Goal: Find contact information: Find contact information

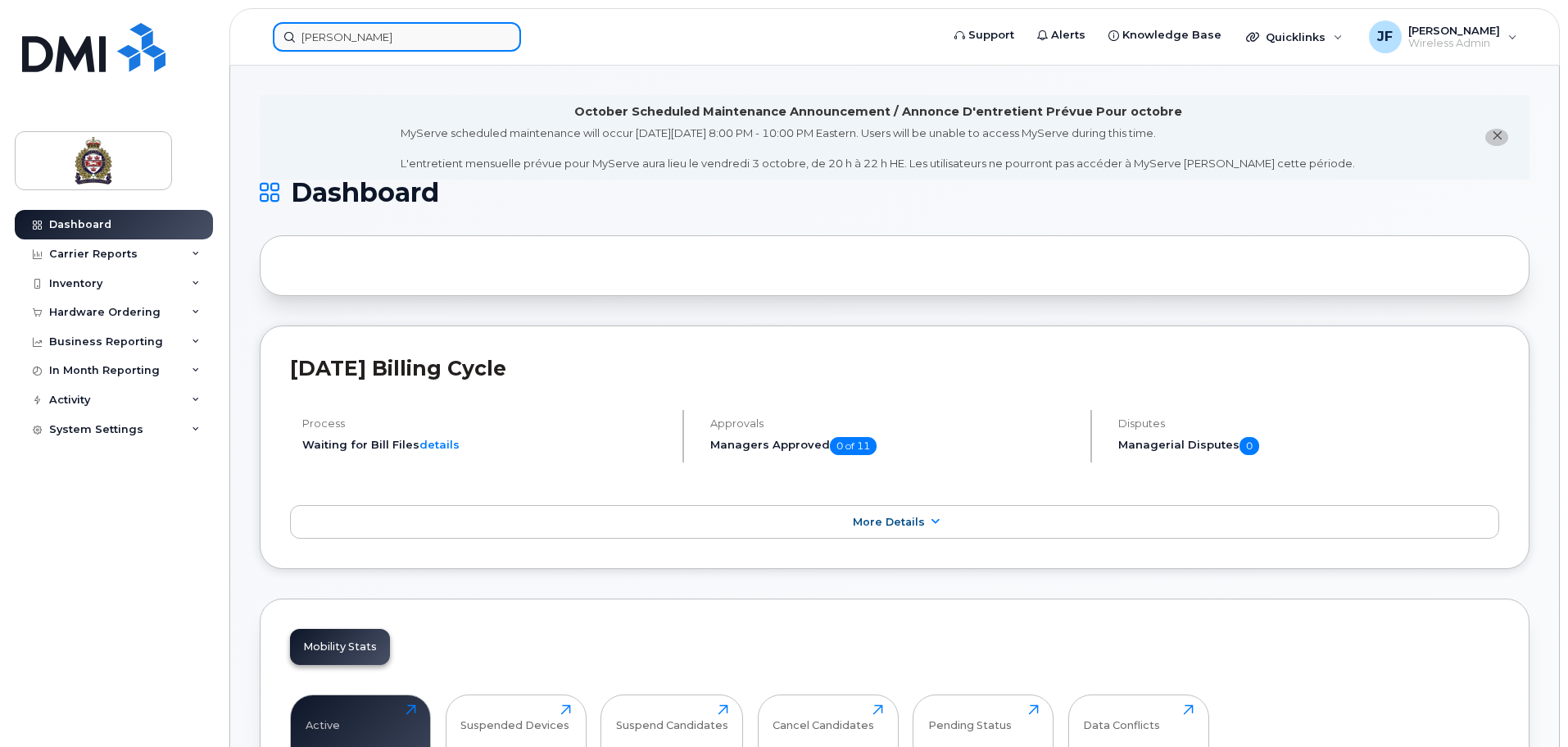
click at [388, 38] on input "[PERSON_NAME]" at bounding box center [397, 36] width 249 height 29
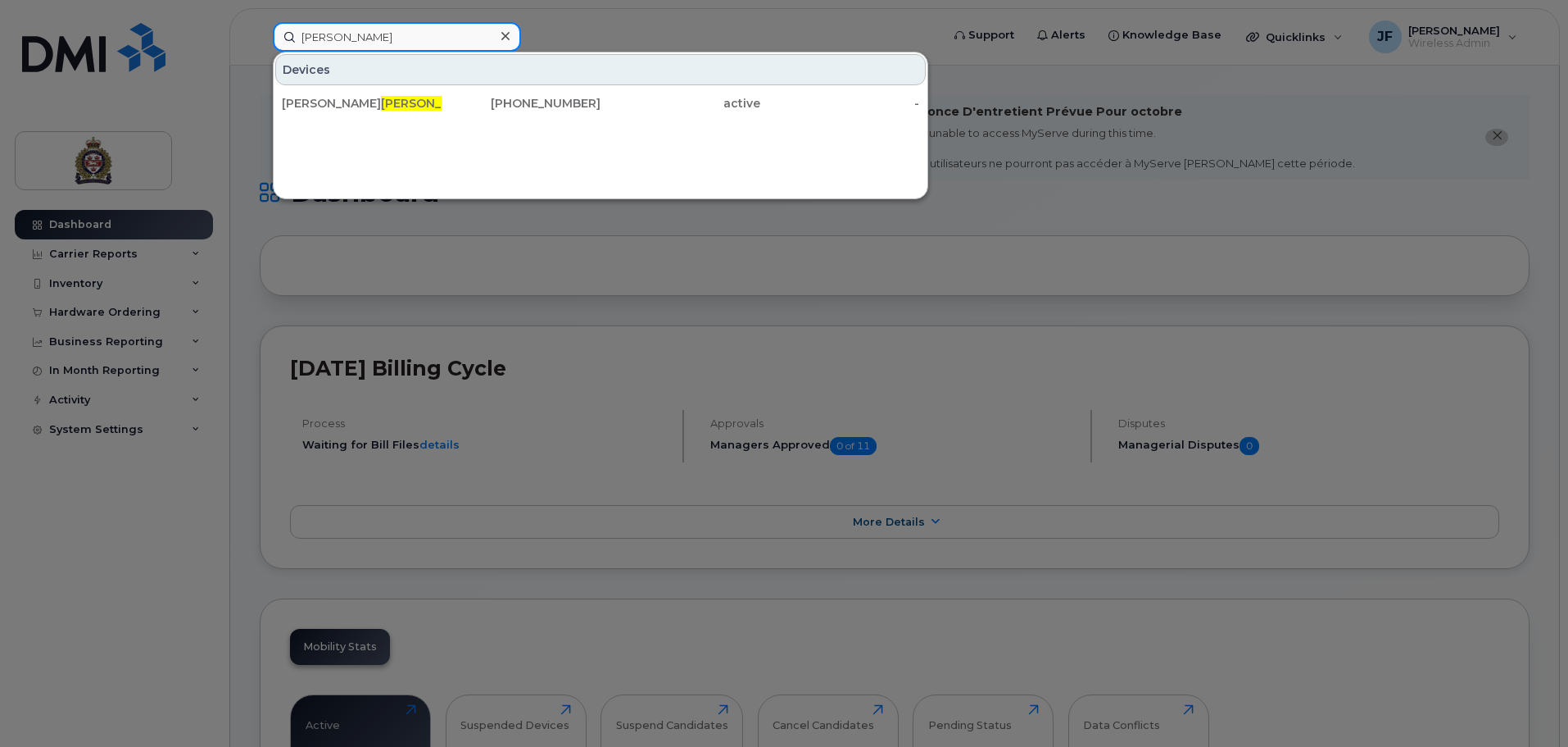
drag, startPoint x: 388, startPoint y: 38, endPoint x: -24, endPoint y: 38, distance: 412.0
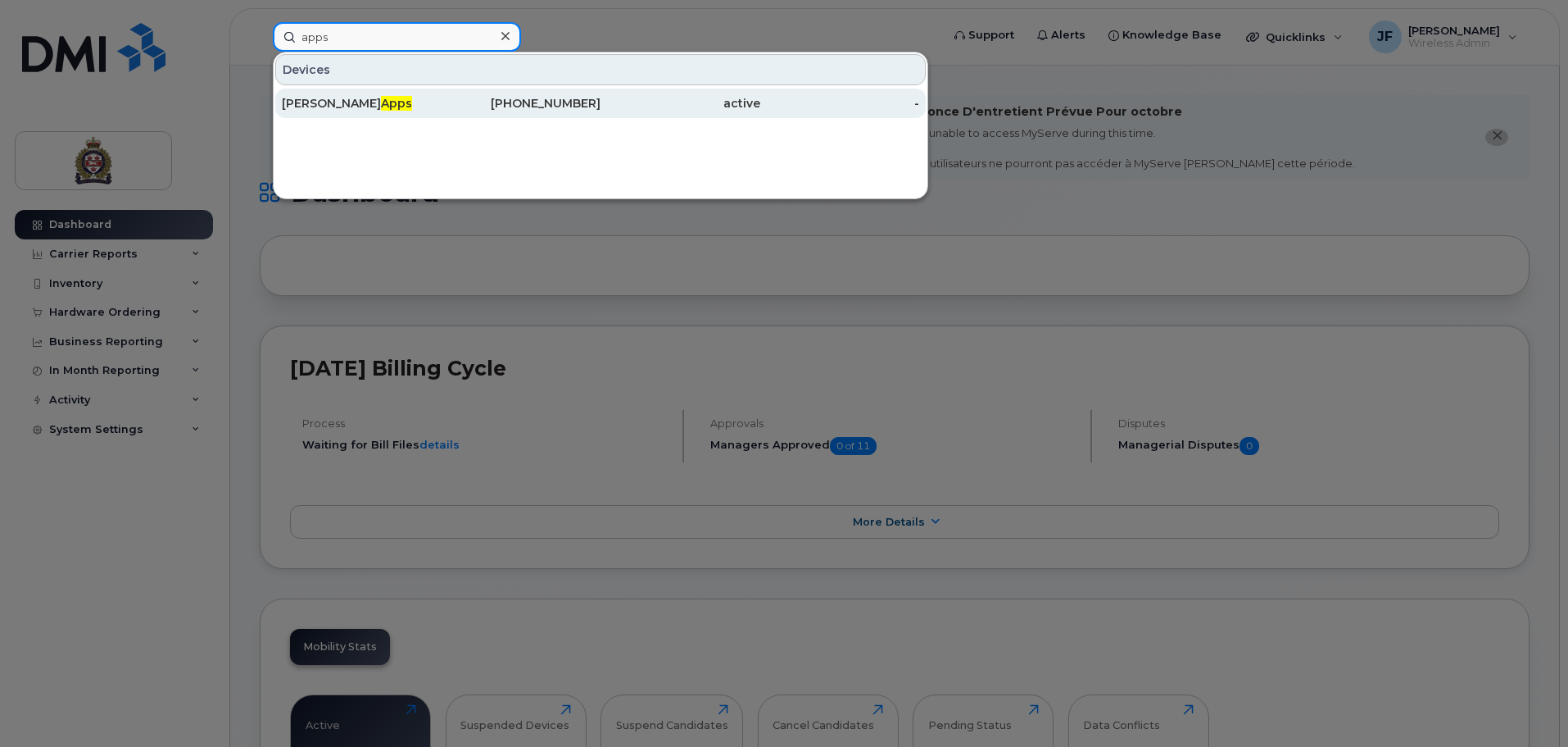
type input "apps"
click at [297, 104] on div "Joel Apps" at bounding box center [361, 103] width 159 height 16
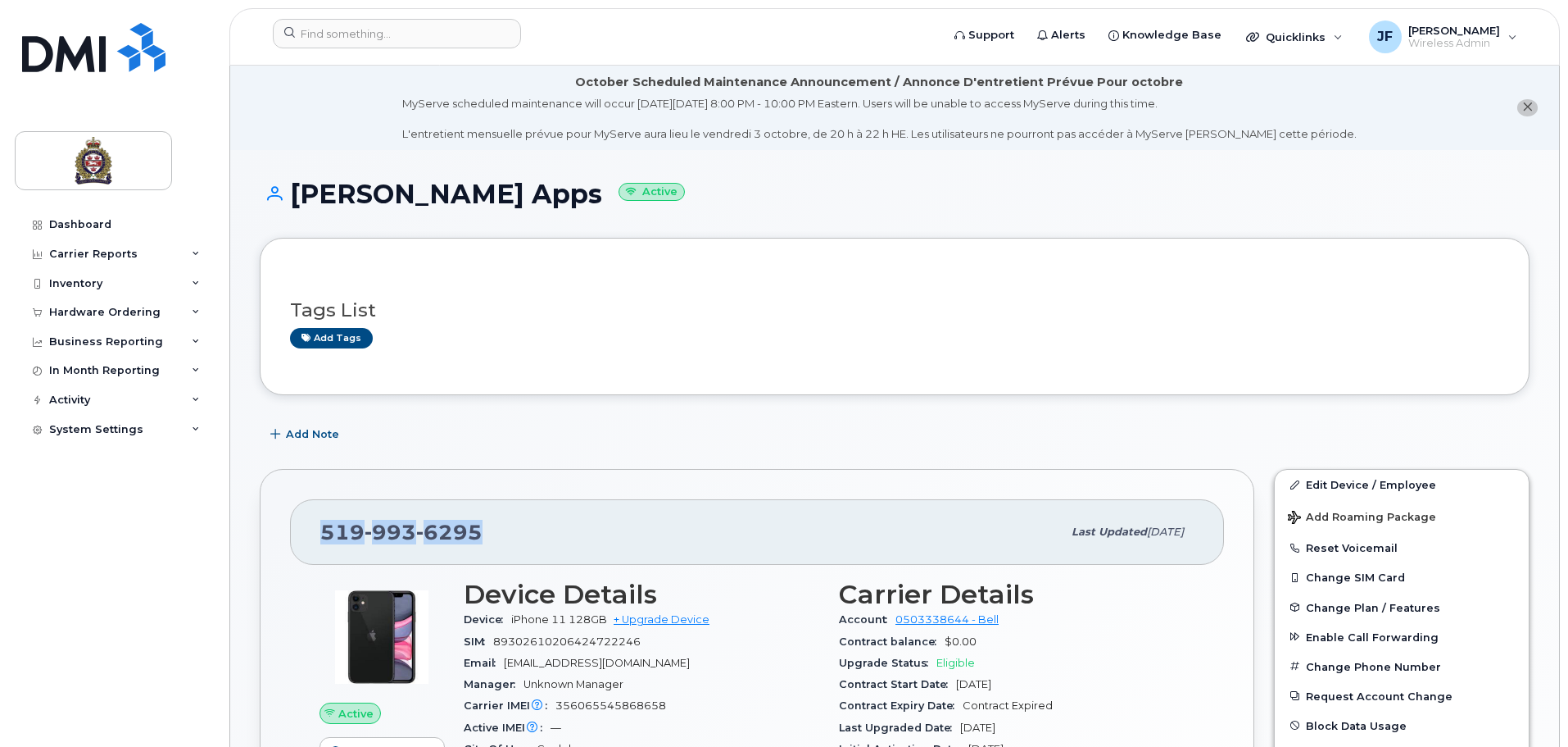
drag, startPoint x: 459, startPoint y: 551, endPoint x: 199, endPoint y: 516, distance: 262.3
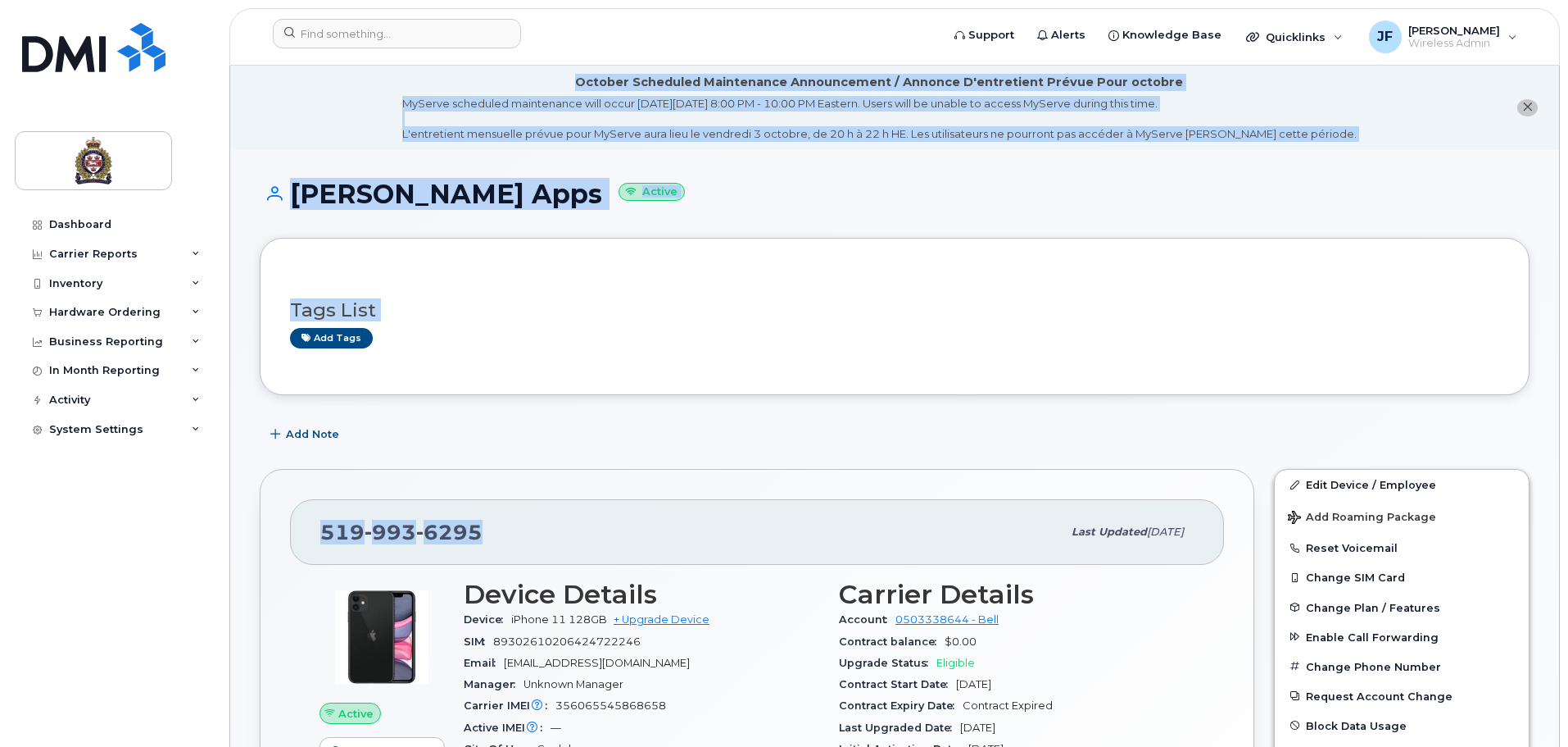
click at [523, 532] on div "519 993 6295" at bounding box center [691, 532] width 741 height 34
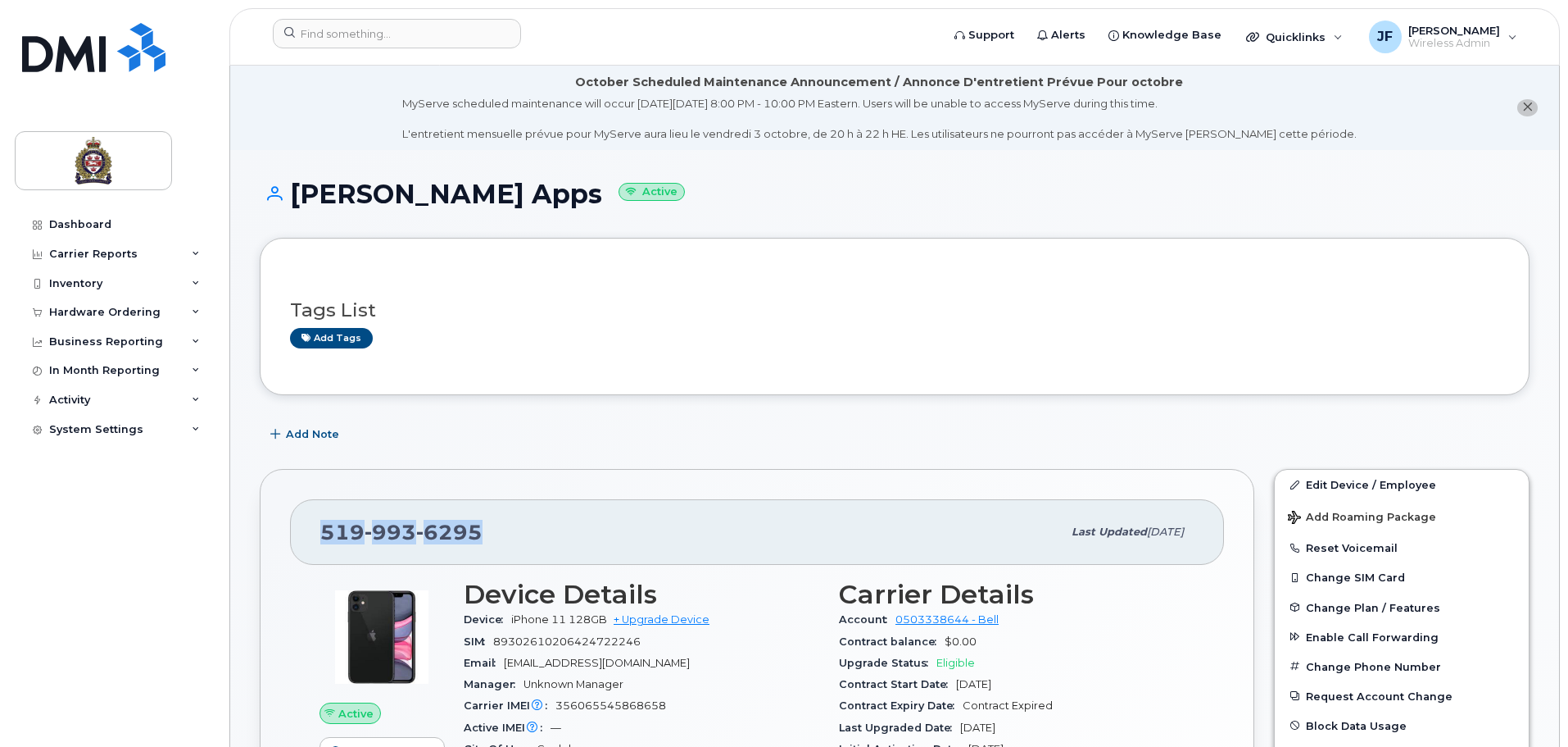
drag, startPoint x: 523, startPoint y: 532, endPoint x: 329, endPoint y: 525, distance: 194.1
click at [329, 525] on div "519 993 6295" at bounding box center [691, 532] width 741 height 34
drag, startPoint x: 438, startPoint y: 49, endPoint x: 428, endPoint y: 42, distance: 12.2
click at [429, 43] on div at bounding box center [601, 37] width 683 height 36
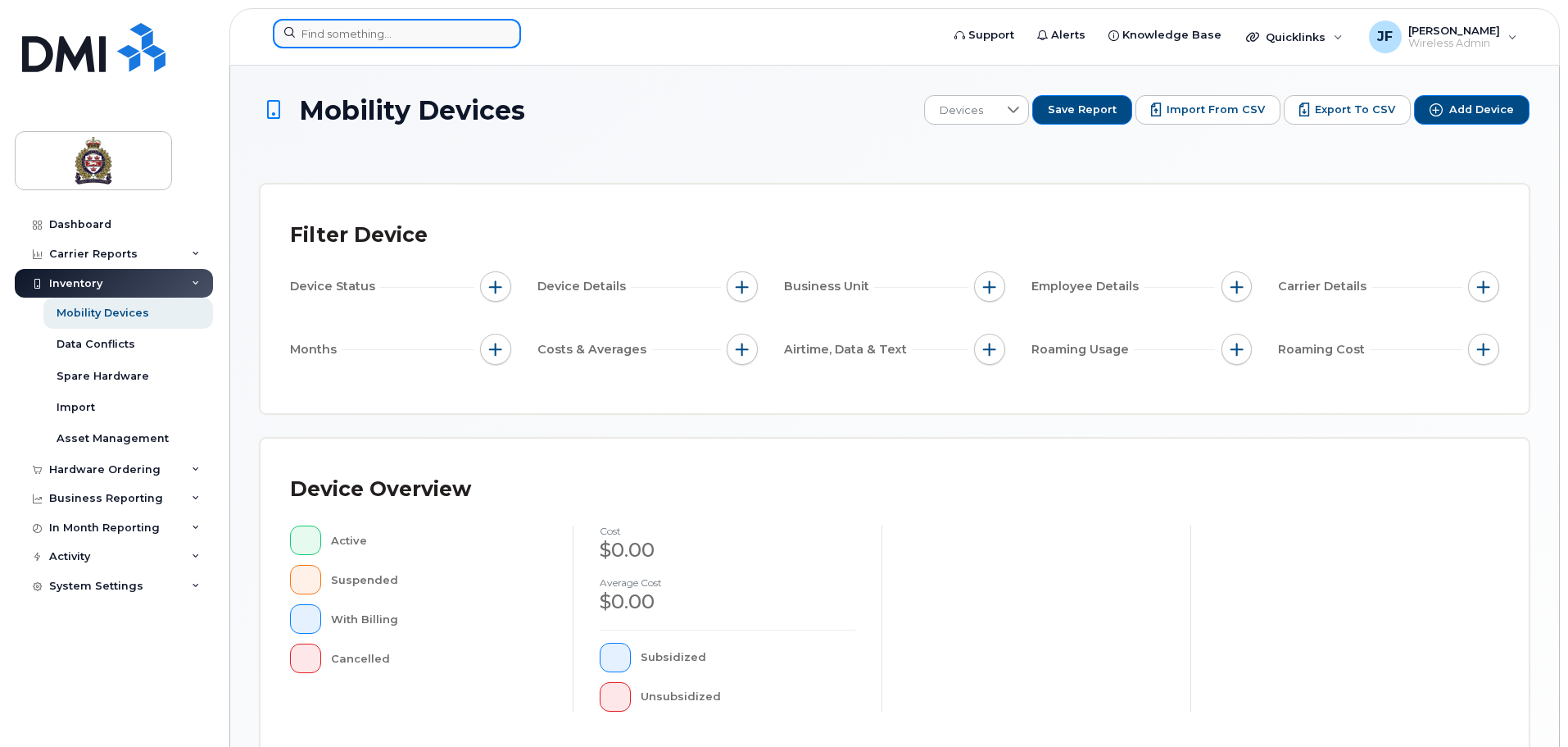
click at [428, 42] on input at bounding box center [397, 33] width 249 height 29
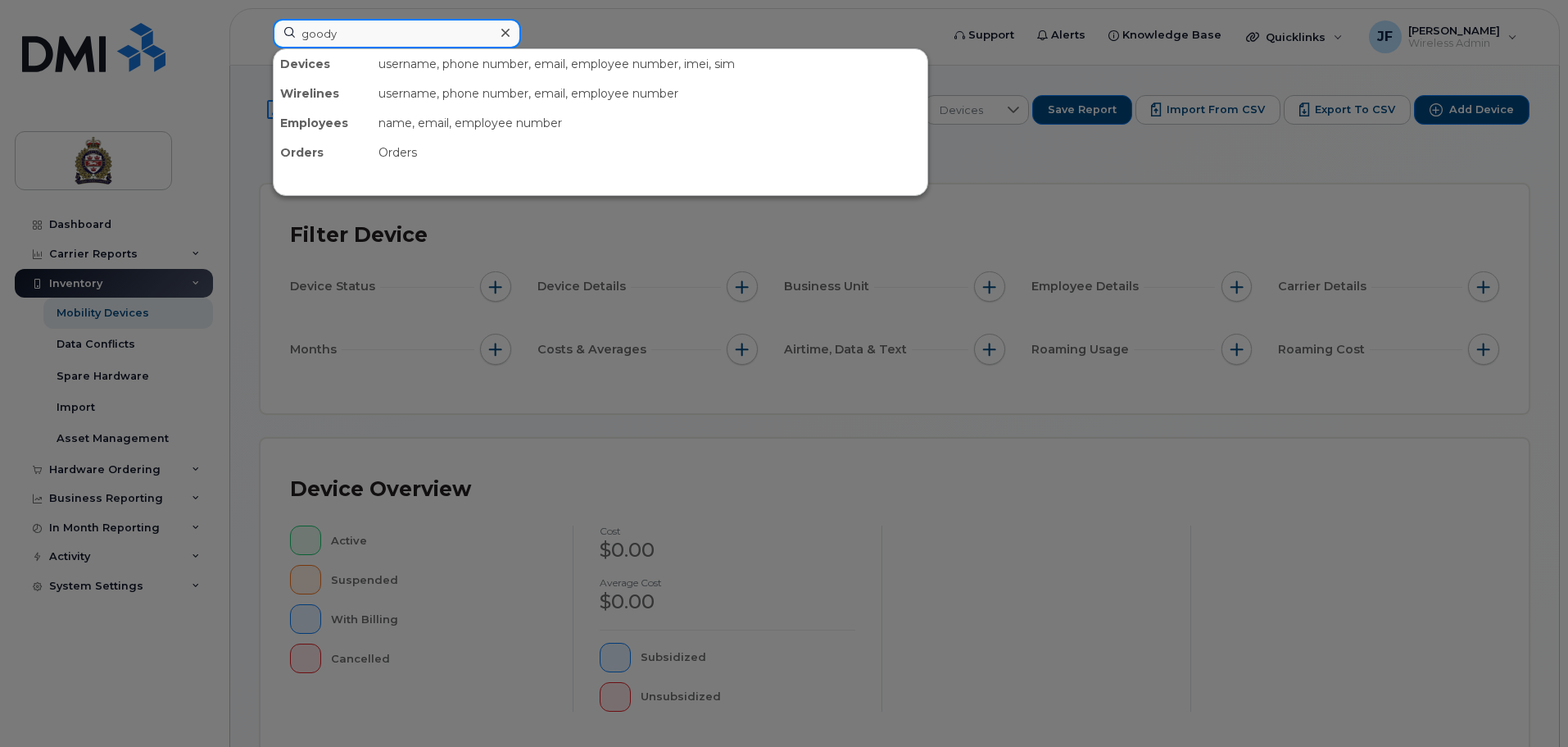
type input "goody"
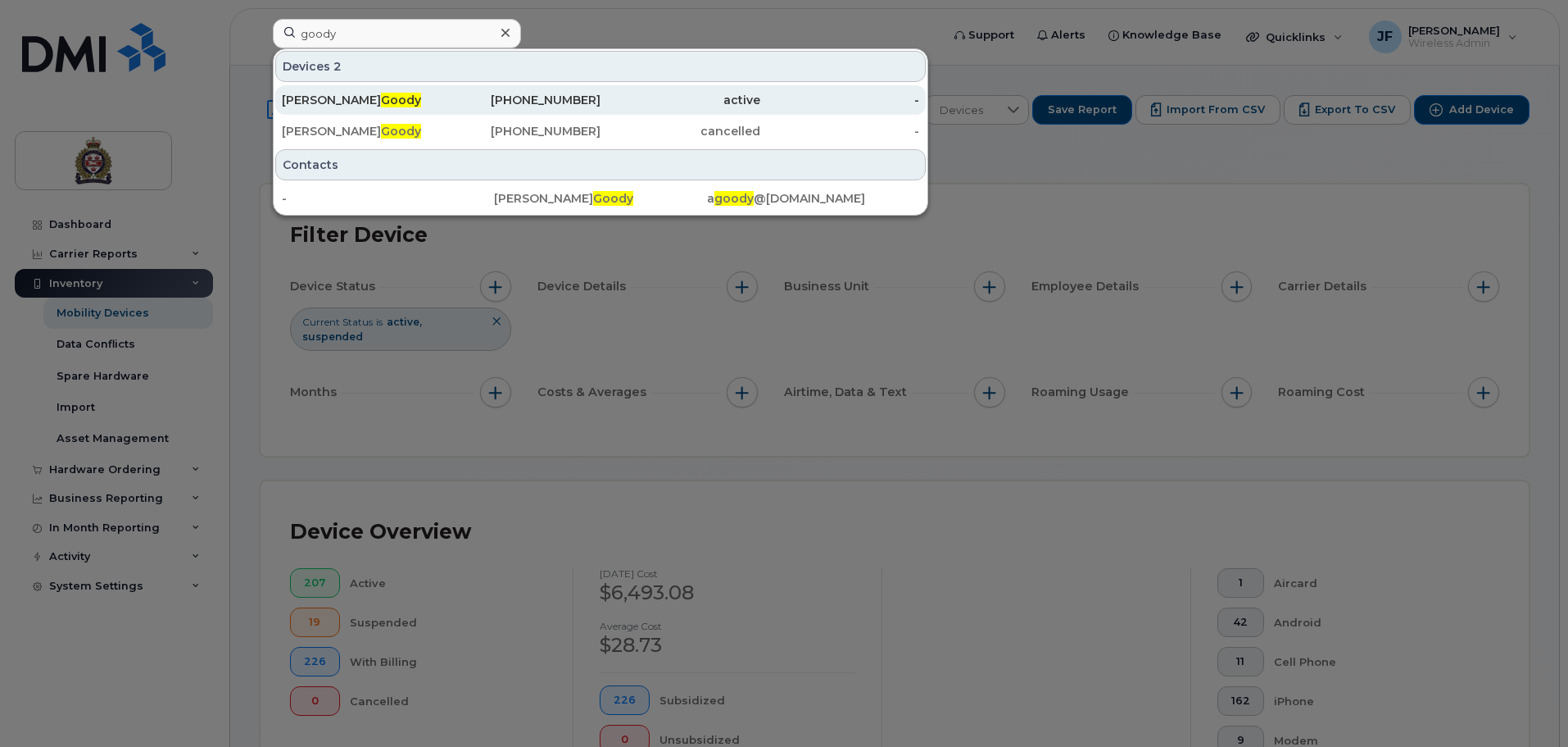
click at [385, 99] on div "Andrew Goody" at bounding box center [361, 100] width 159 height 16
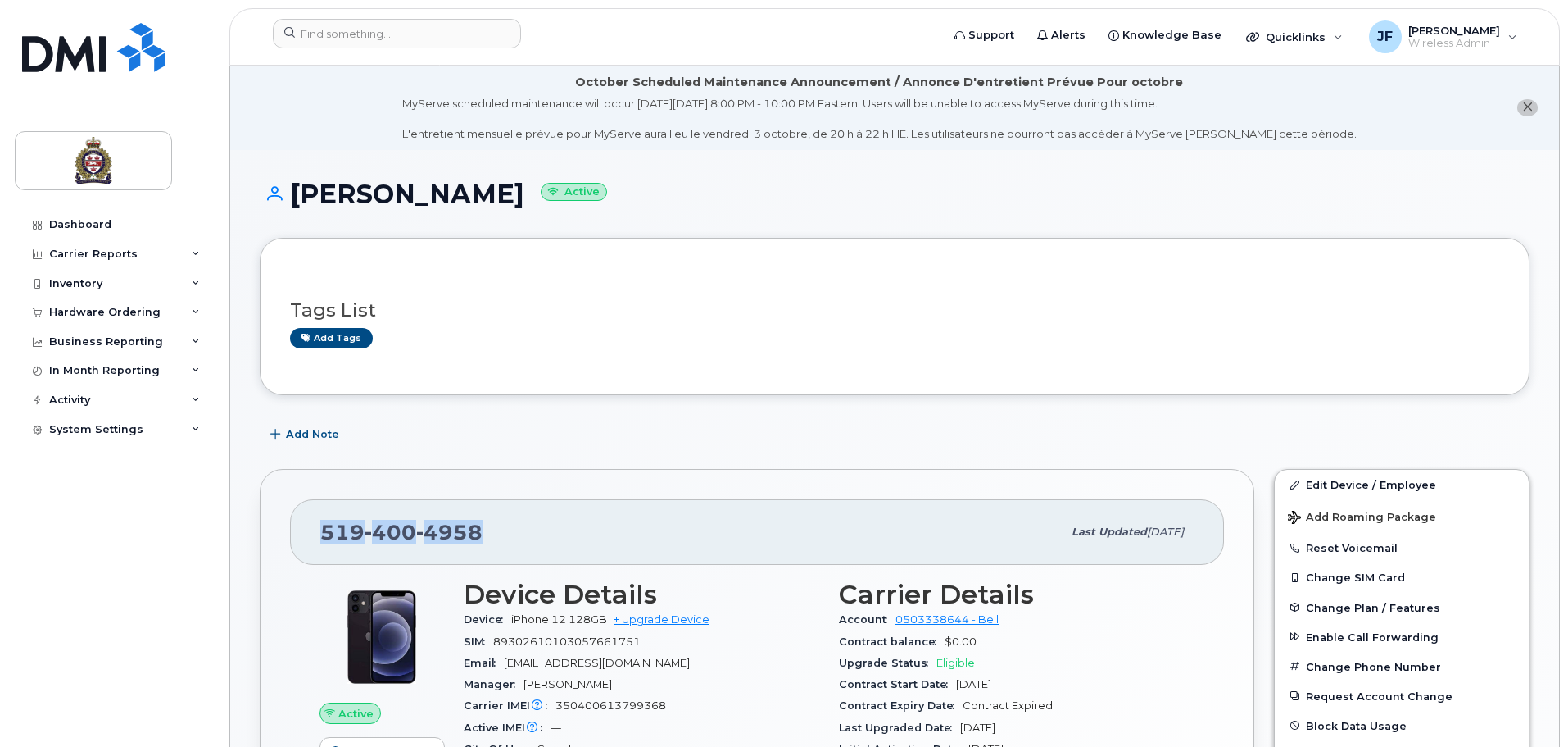
drag, startPoint x: 415, startPoint y: 519, endPoint x: 294, endPoint y: 541, distance: 123.0
click at [294, 541] on div "[PHONE_NUMBER] Last updated [DATE]" at bounding box center [757, 532] width 933 height 65
copy span "[PHONE_NUMBER]"
